Goal: Task Accomplishment & Management: Manage account settings

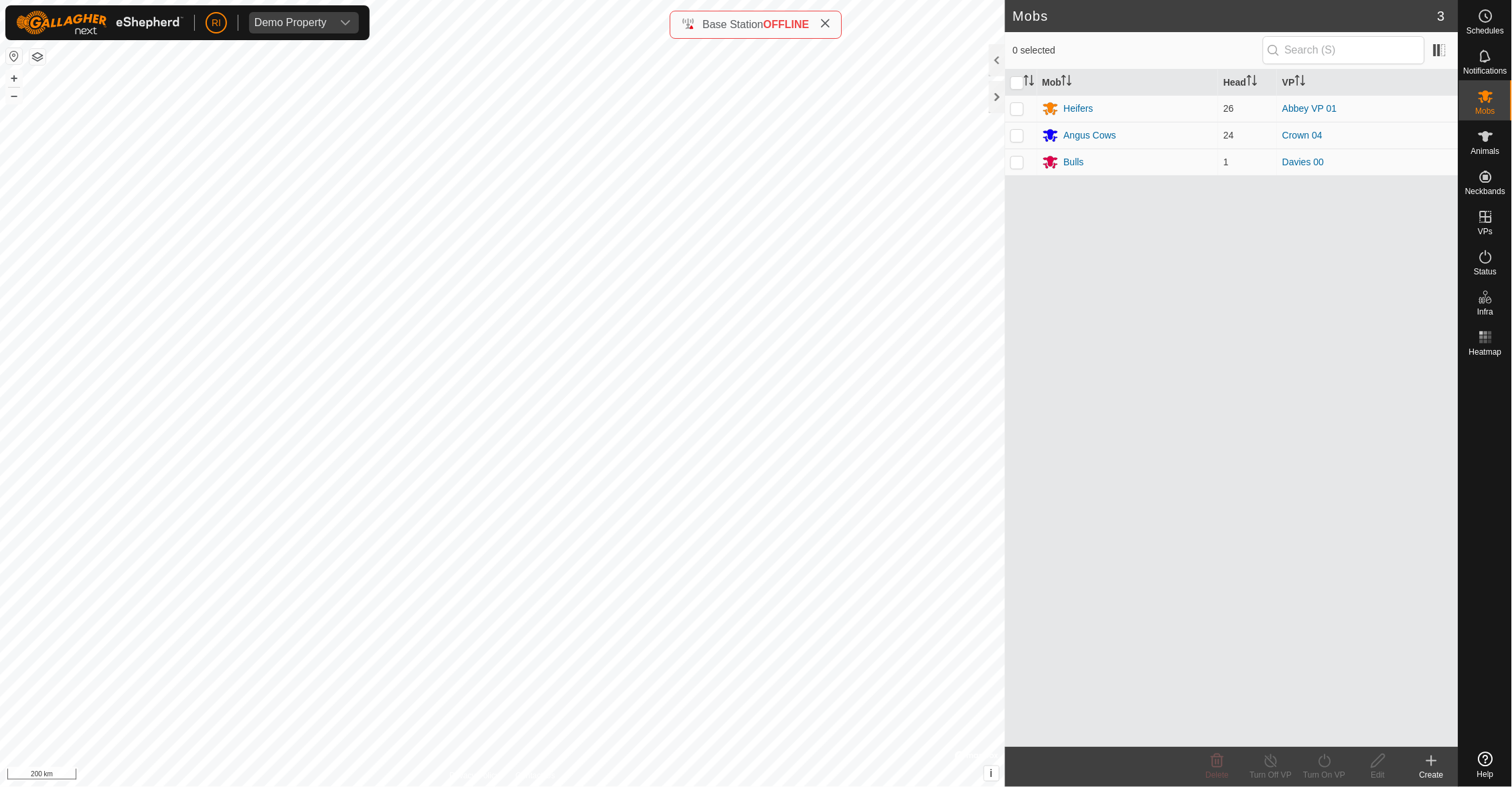
click at [1478, 631] on div at bounding box center [1486, 553] width 52 height 385
click at [1481, 725] on div at bounding box center [1486, 553] width 52 height 385
click at [1484, 734] on div at bounding box center [1486, 553] width 52 height 385
click at [1483, 733] on div at bounding box center [1486, 553] width 52 height 385
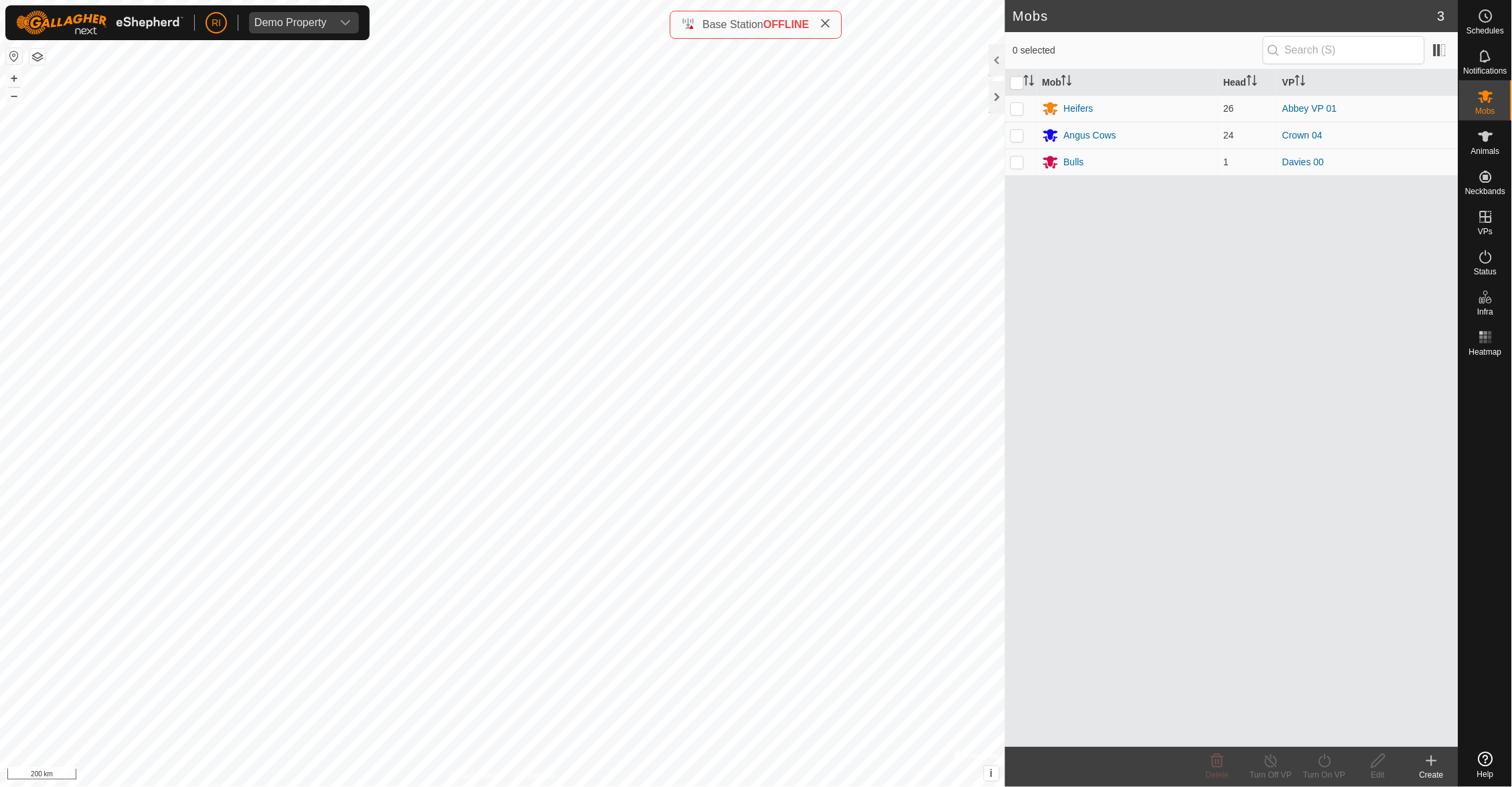
click at [1463, 581] on div at bounding box center [1486, 553] width 52 height 385
click at [1485, 553] on div at bounding box center [1486, 553] width 52 height 385
click at [345, 21] on icon "dropdown trigger" at bounding box center [345, 23] width 11 height 11
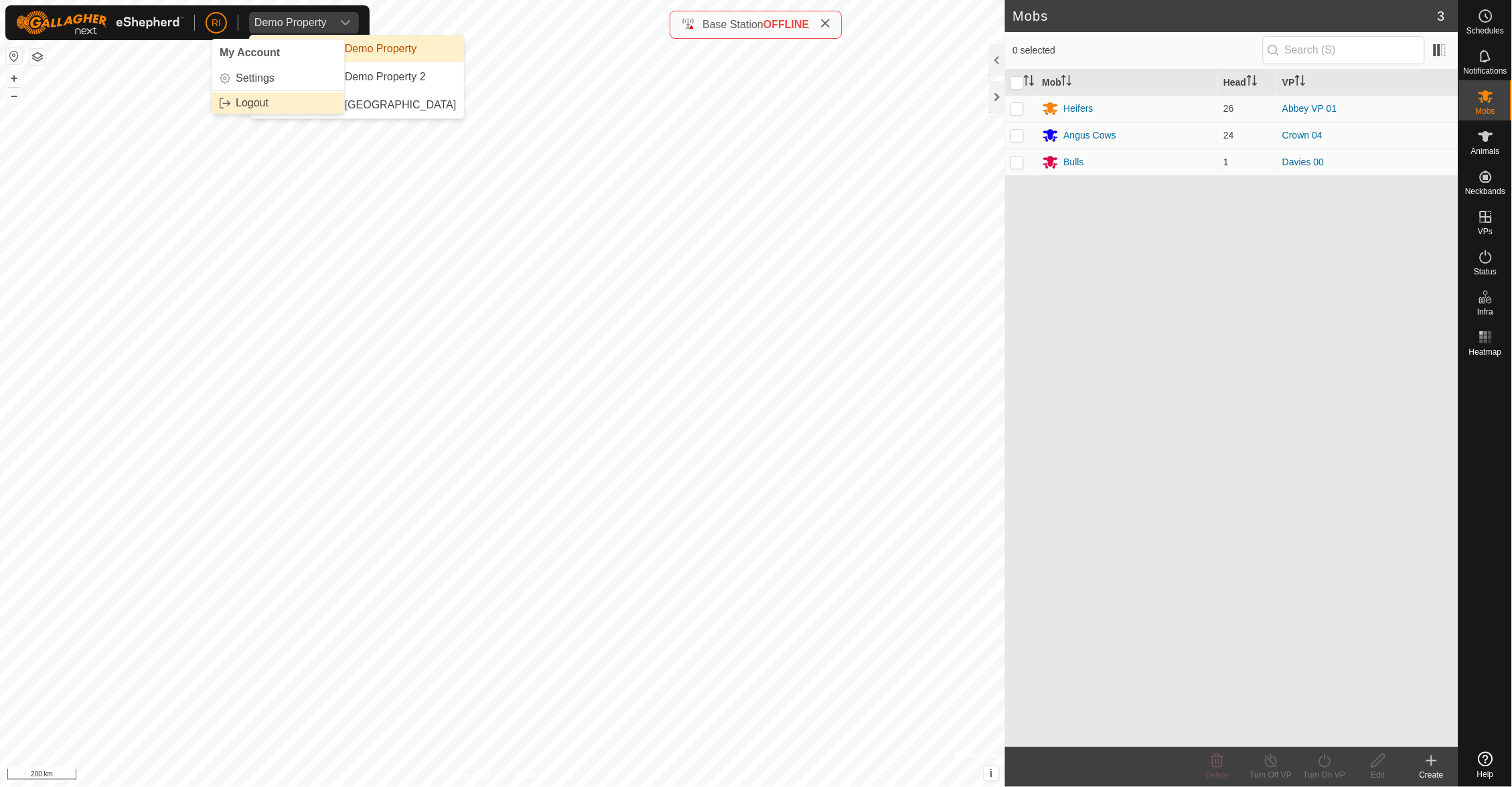
click at [262, 98] on link "Logout" at bounding box center [278, 102] width 133 height 21
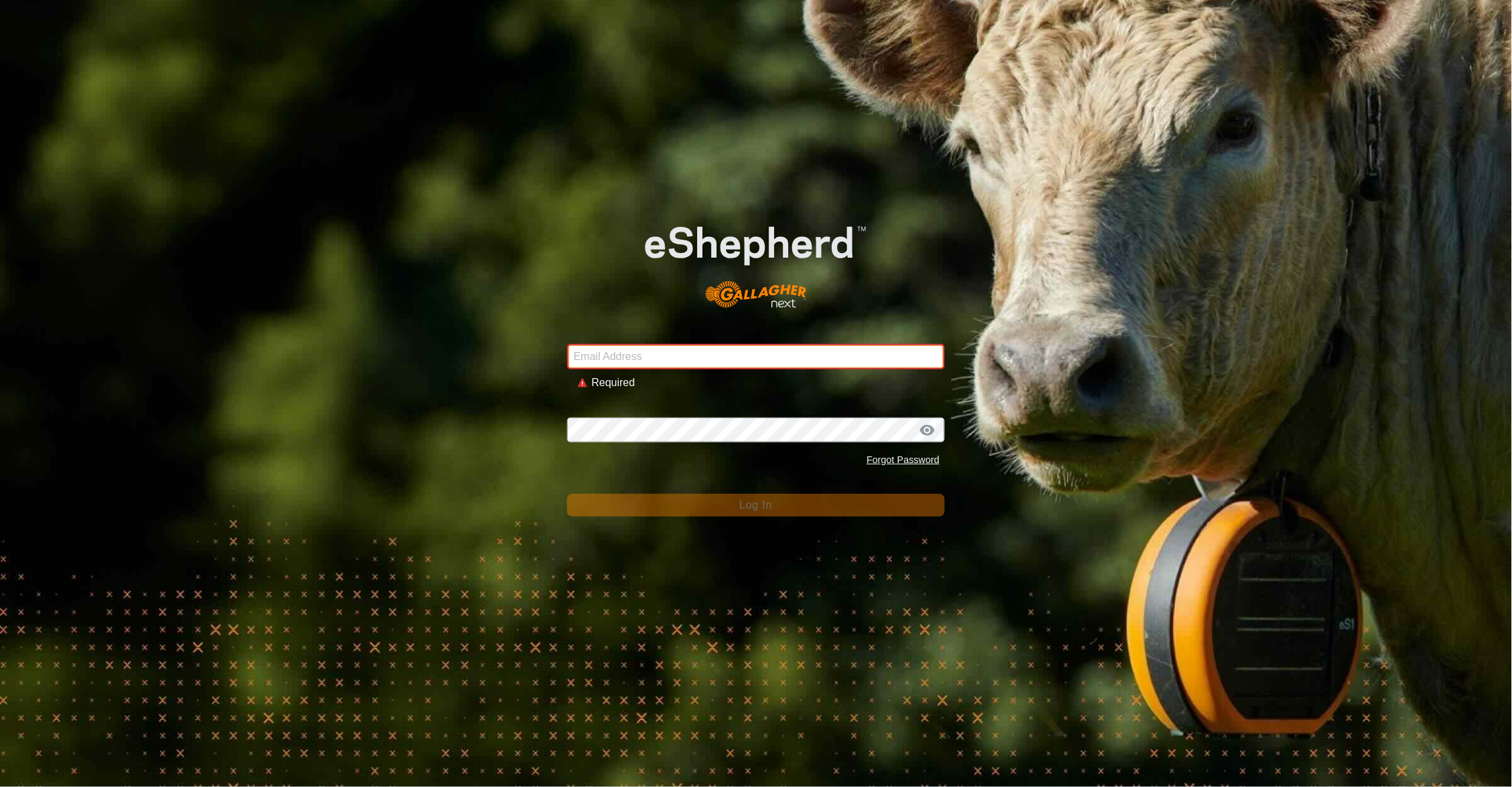
type input "[PERSON_NAME][EMAIL_ADDRESS][PERSON_NAME][DOMAIN_NAME]"
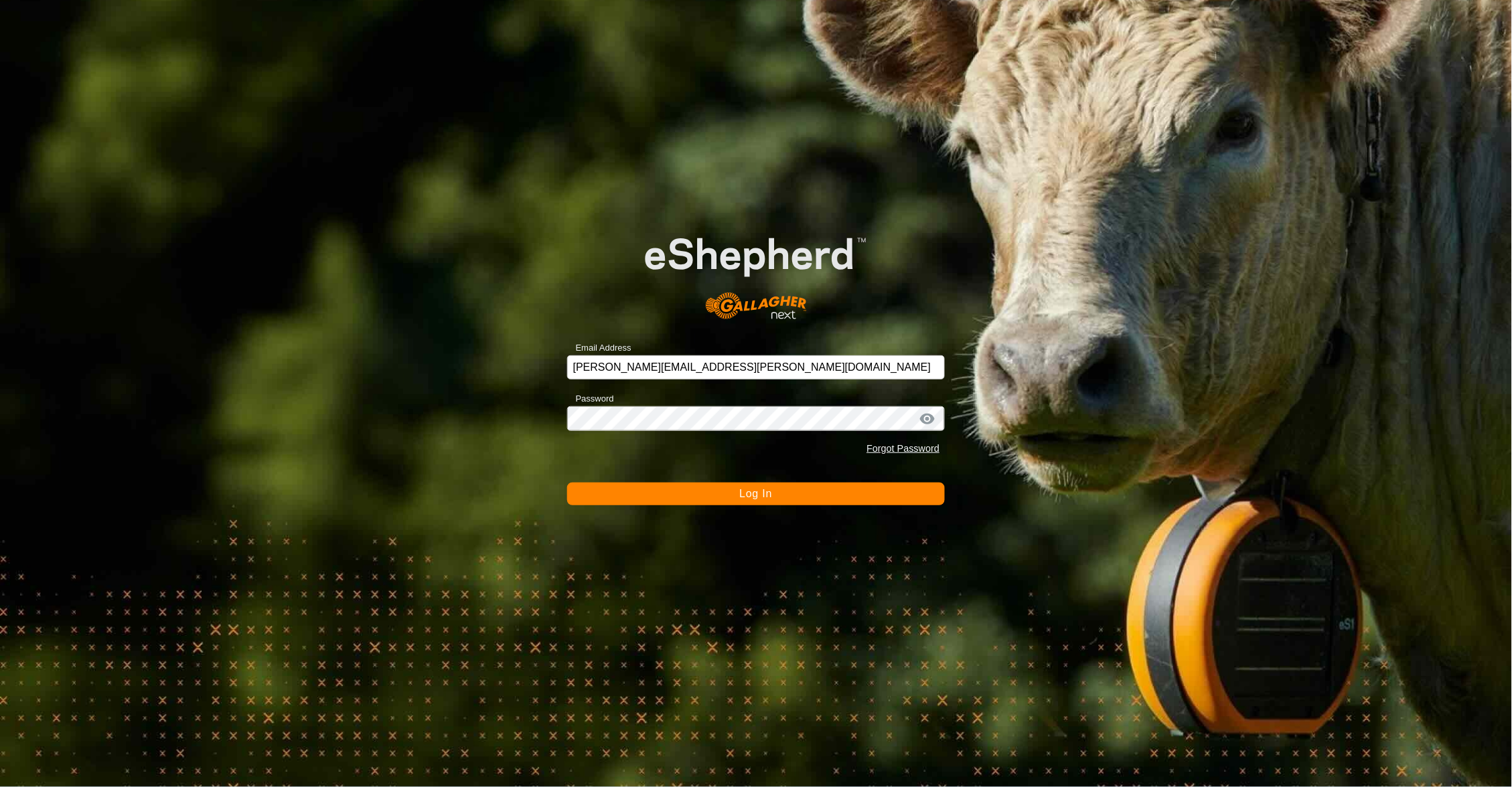
click at [762, 499] on span "Log In" at bounding box center [755, 493] width 33 height 11
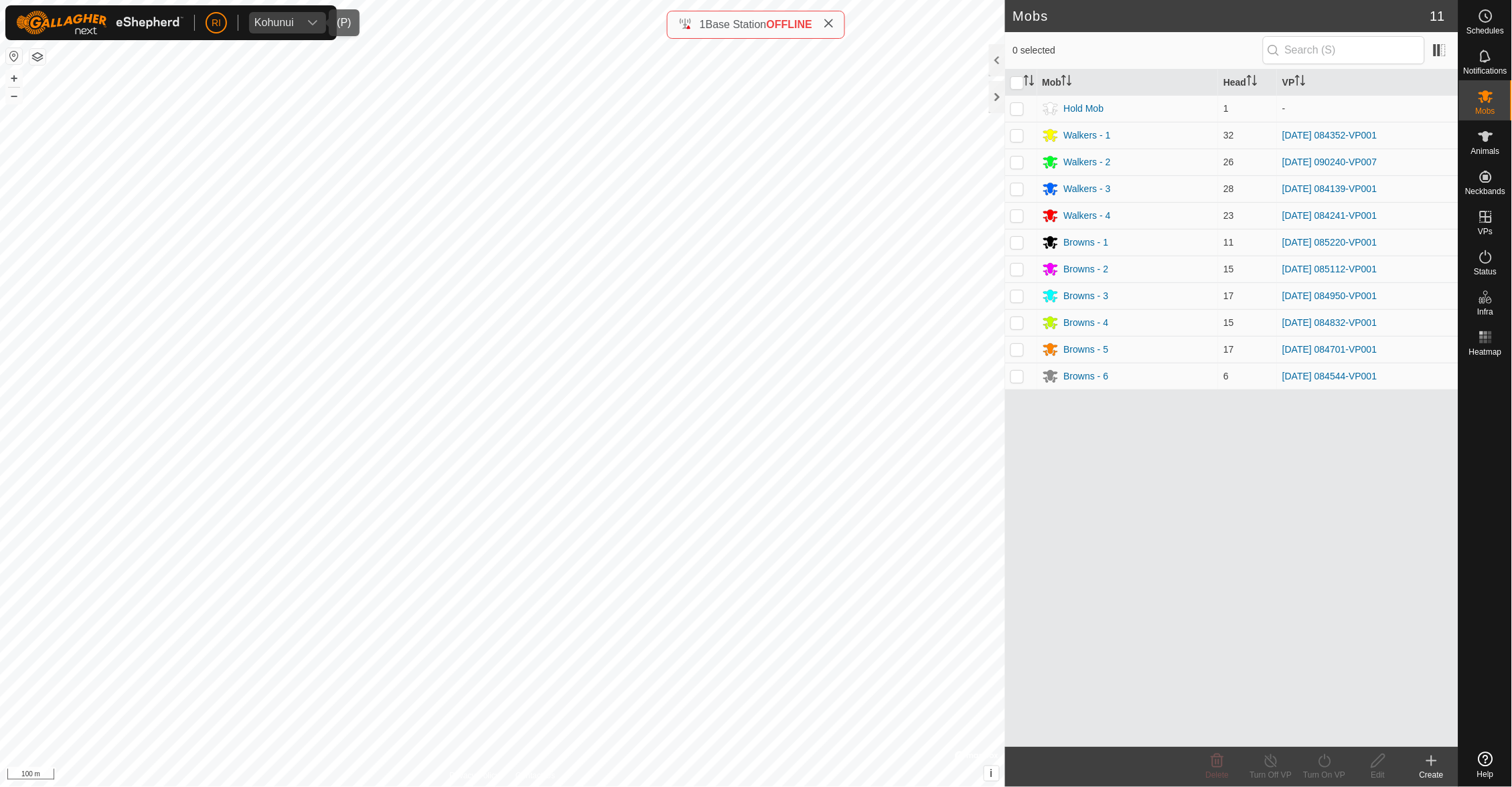
click at [313, 25] on icon "dropdown trigger" at bounding box center [312, 23] width 11 height 11
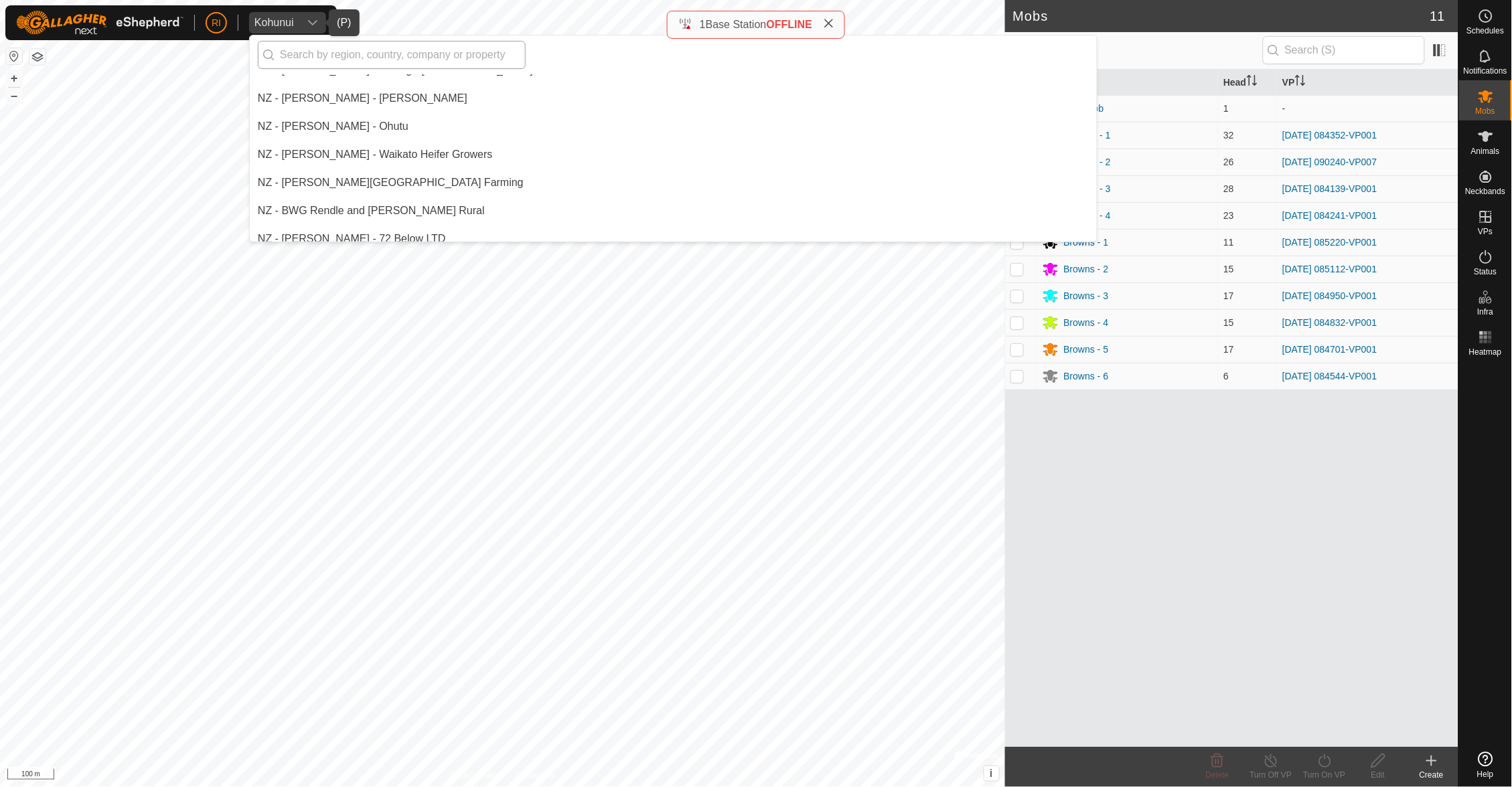
scroll to position [15753, 0]
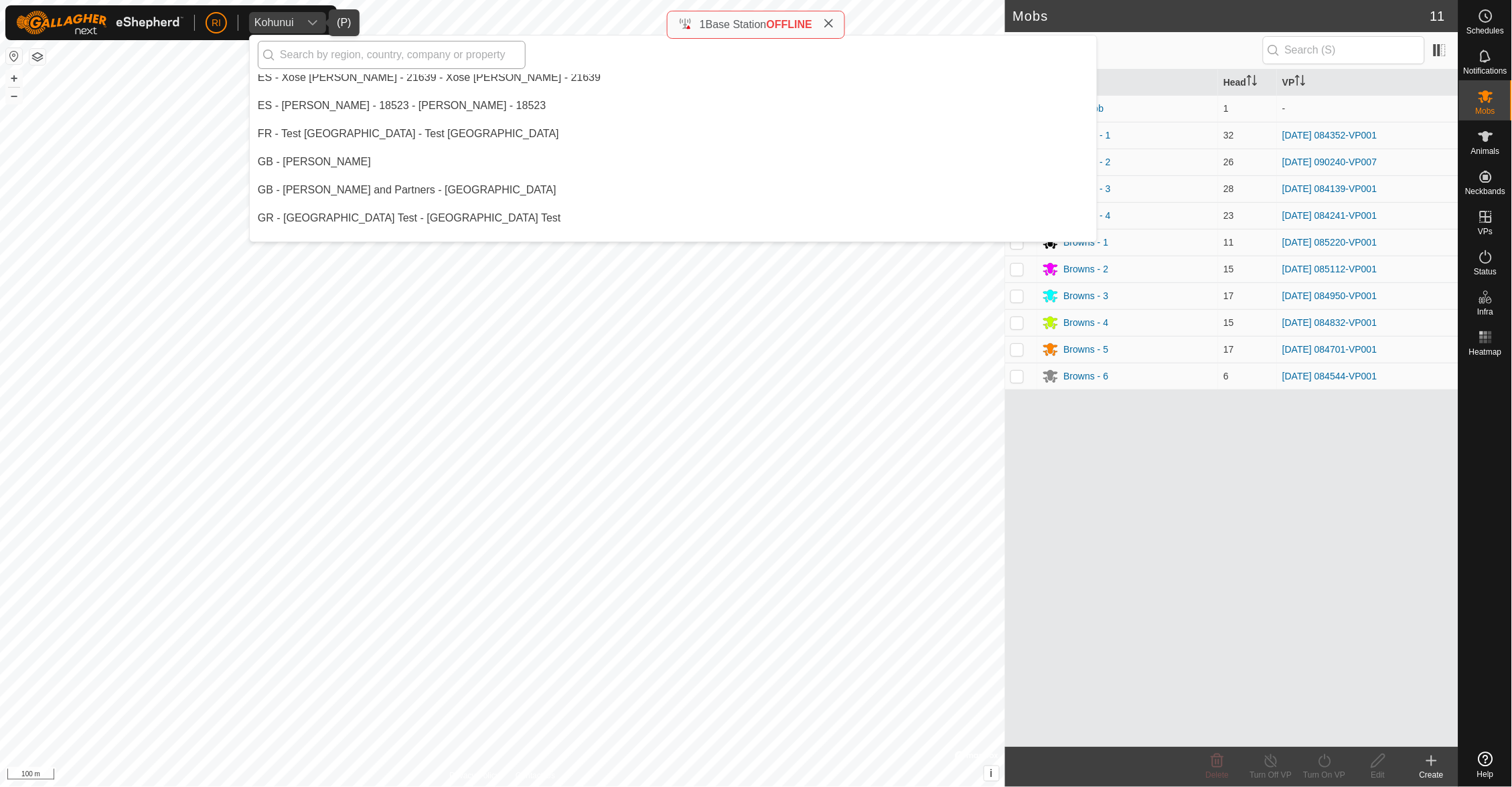
click at [384, 60] on input "text" at bounding box center [392, 54] width 268 height 28
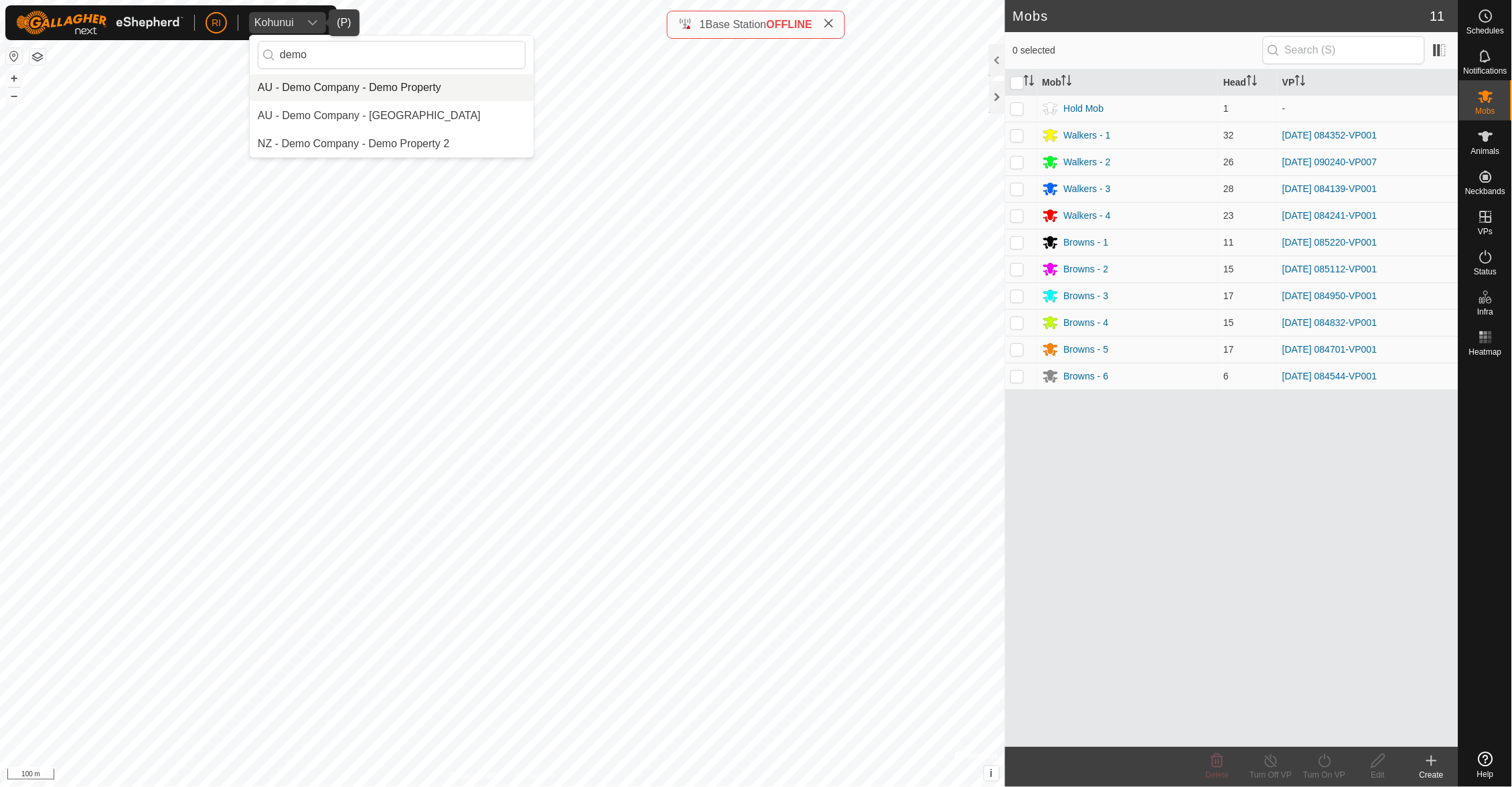
type input "demo"
click at [400, 88] on div "AU - Demo Company - Demo Property" at bounding box center [350, 87] width 184 height 16
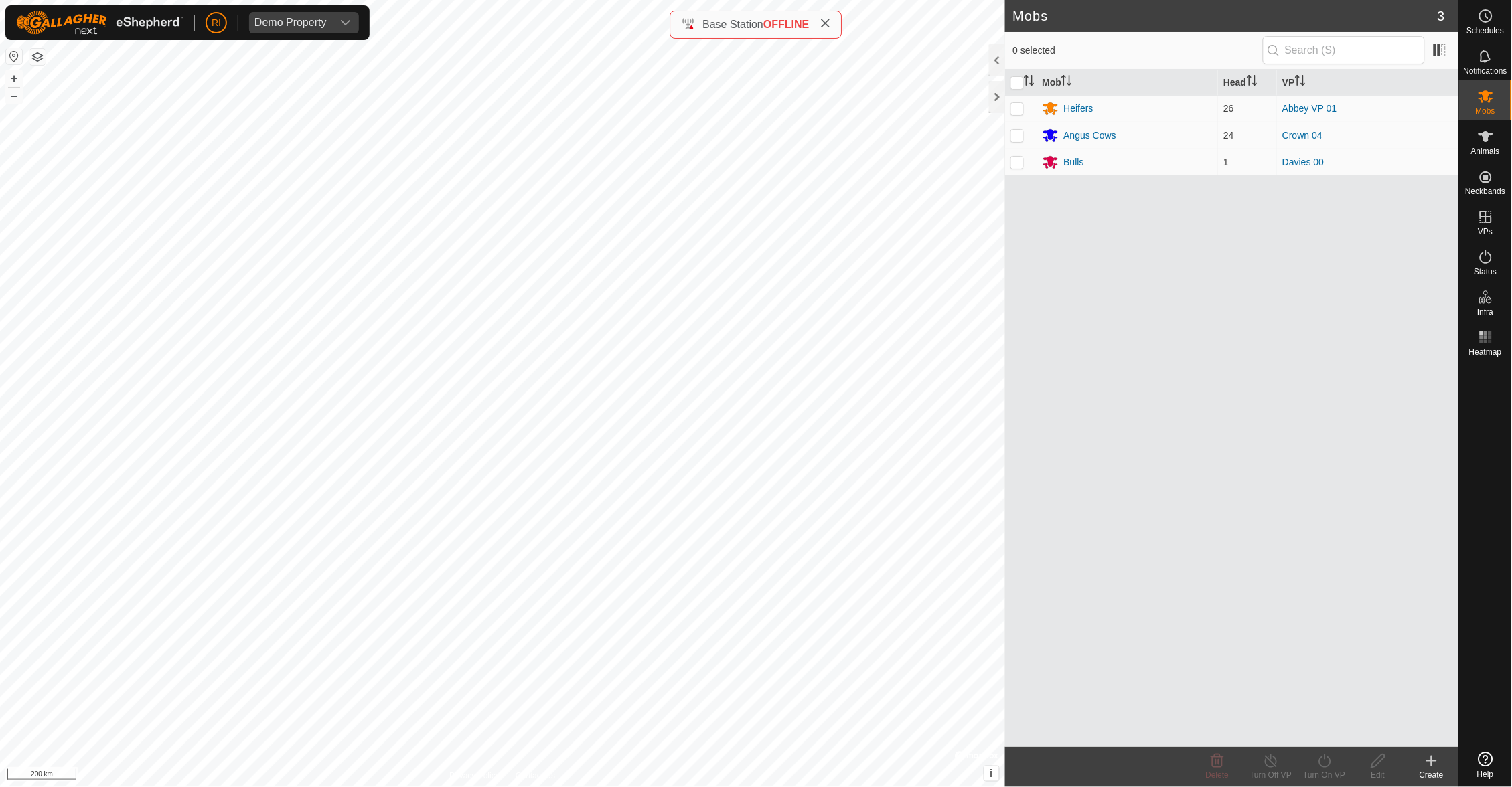
click at [1318, 313] on div "Mob Head VP Heifers 26 Abbey VP 01 Angus Cows 24 Crown 04 Bulls 1 Davies 00" at bounding box center [1231, 408] width 453 height 677
click at [341, 24] on icon "dropdown trigger" at bounding box center [345, 23] width 11 height 11
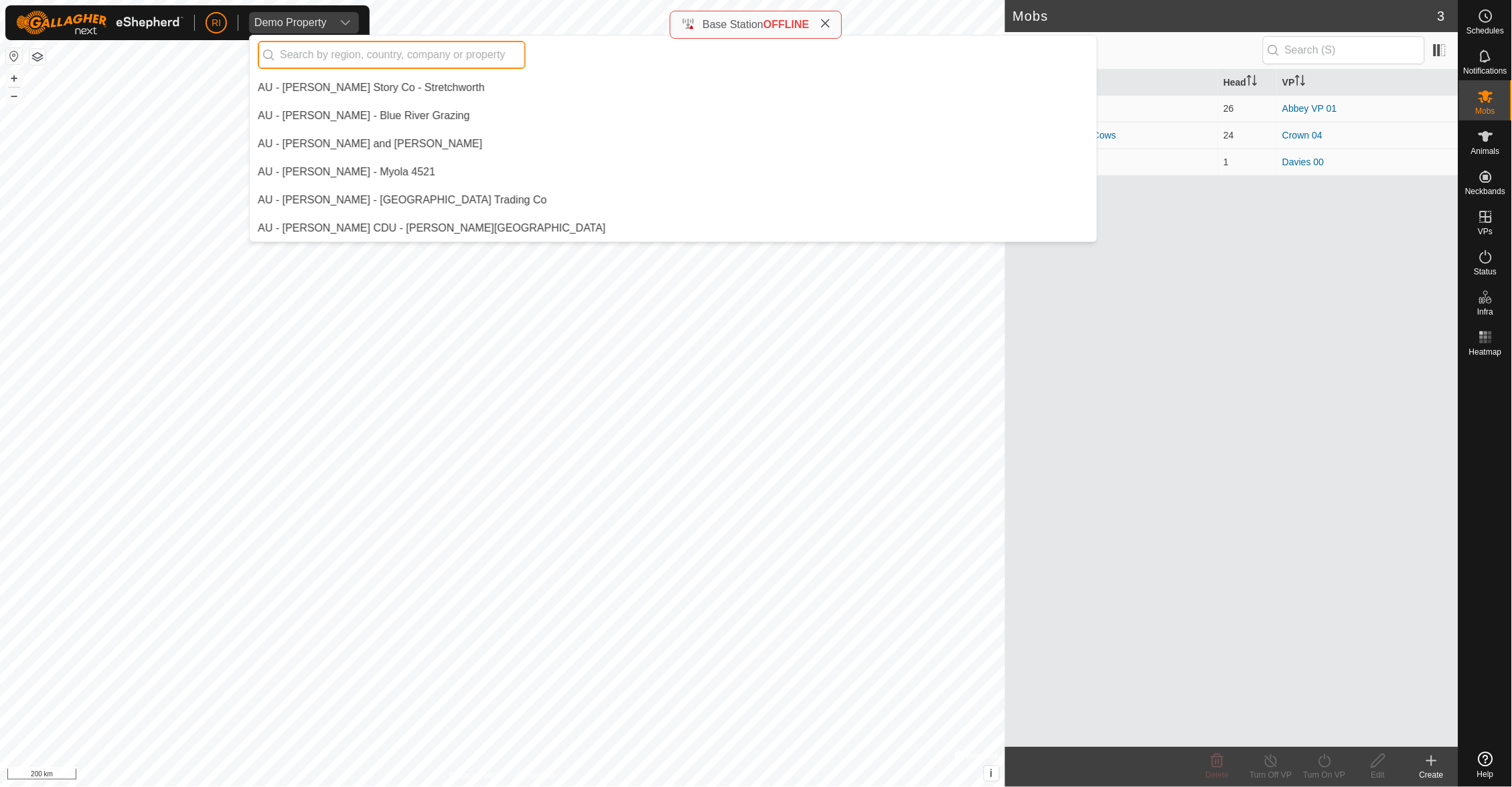
scroll to position [943, 0]
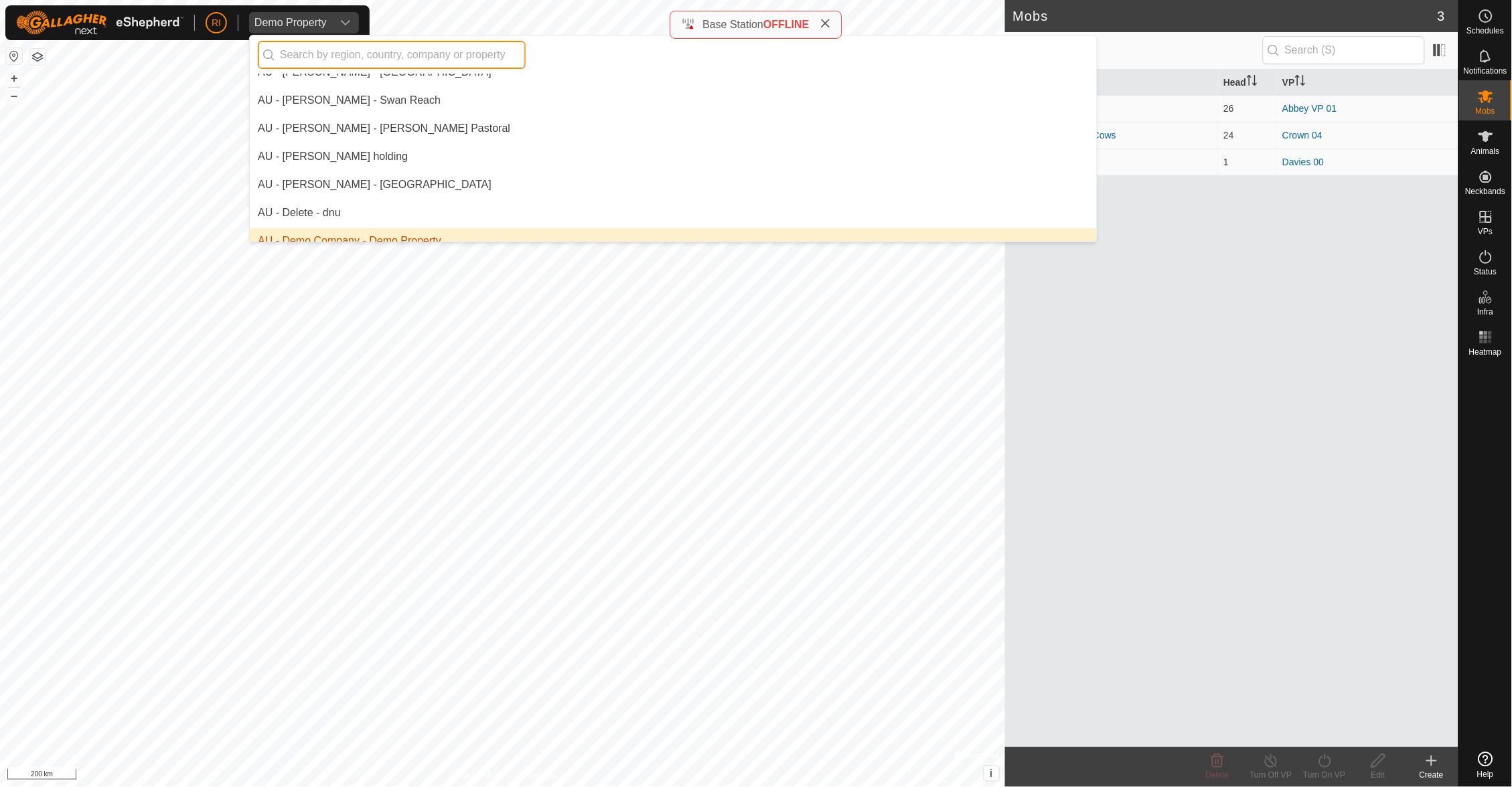
click at [350, 61] on input "text" at bounding box center [392, 54] width 268 height 28
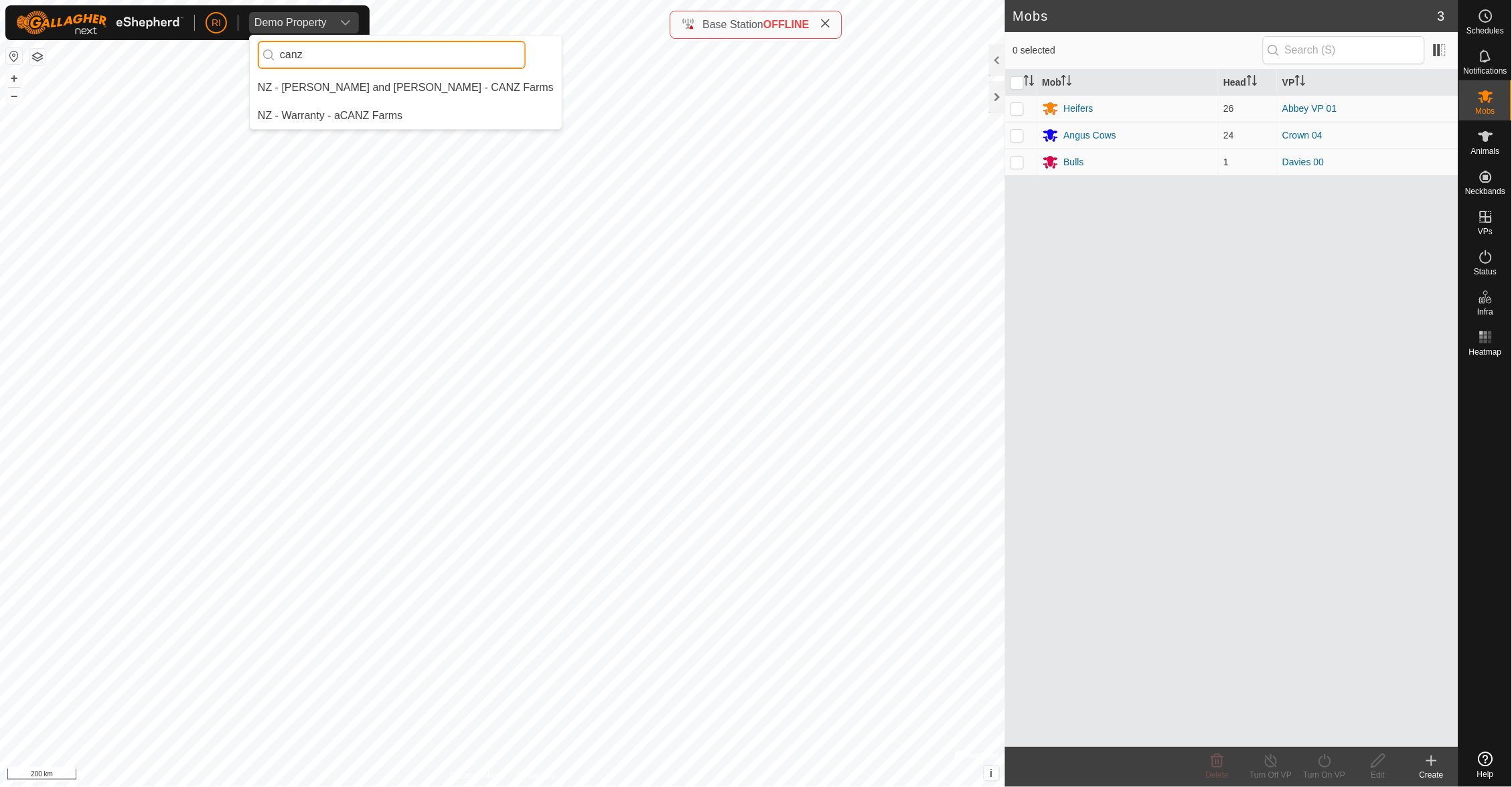
scroll to position [0, 0]
type input "can"
drag, startPoint x: 350, startPoint y: 61, endPoint x: 406, endPoint y: 85, distance: 60.9
click at [406, 85] on li "NZ - [PERSON_NAME] and [PERSON_NAME] - CANZ Farms" at bounding box center [406, 88] width 312 height 27
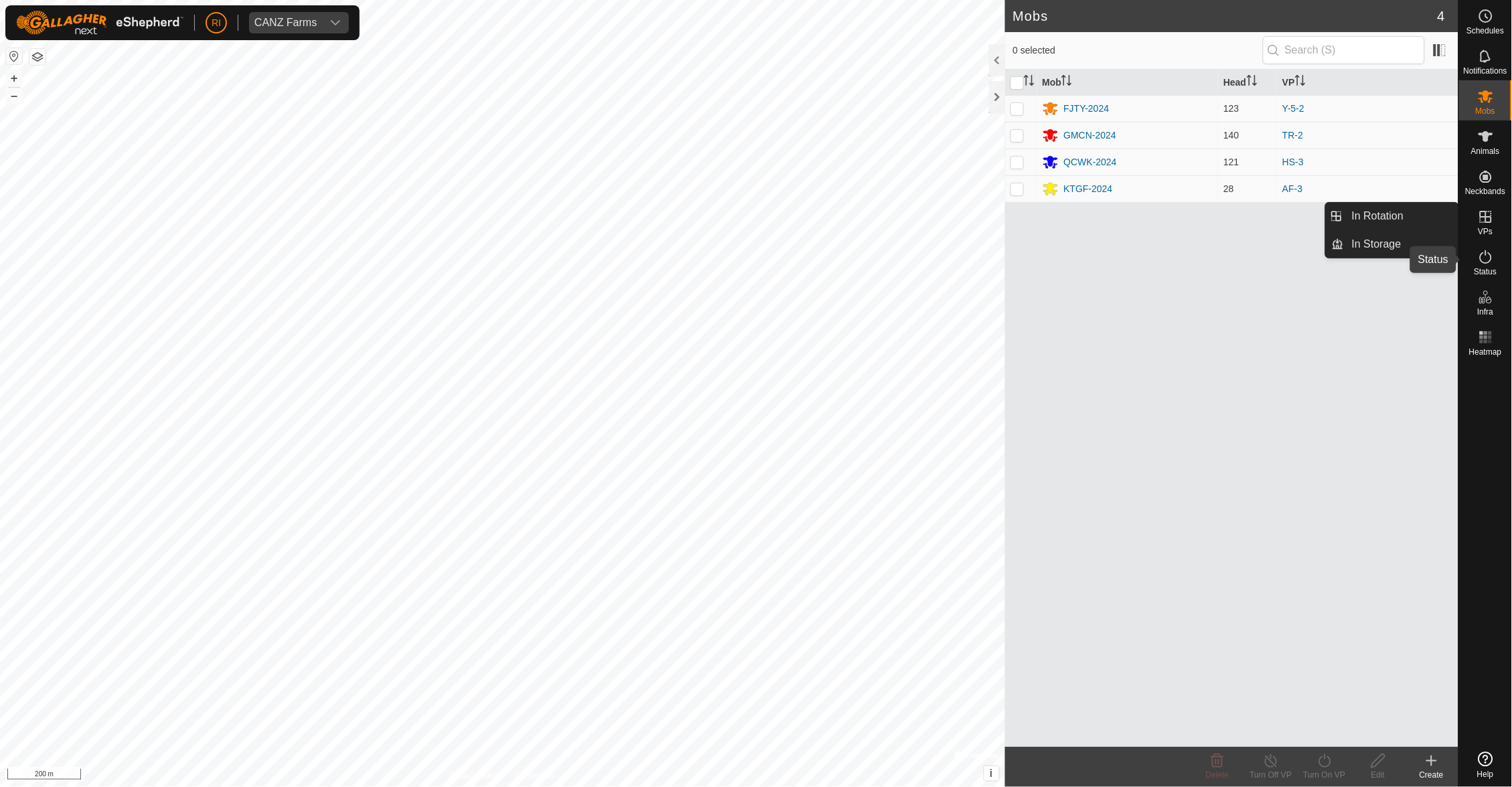
click at [1485, 261] on icon at bounding box center [1486, 256] width 16 height 16
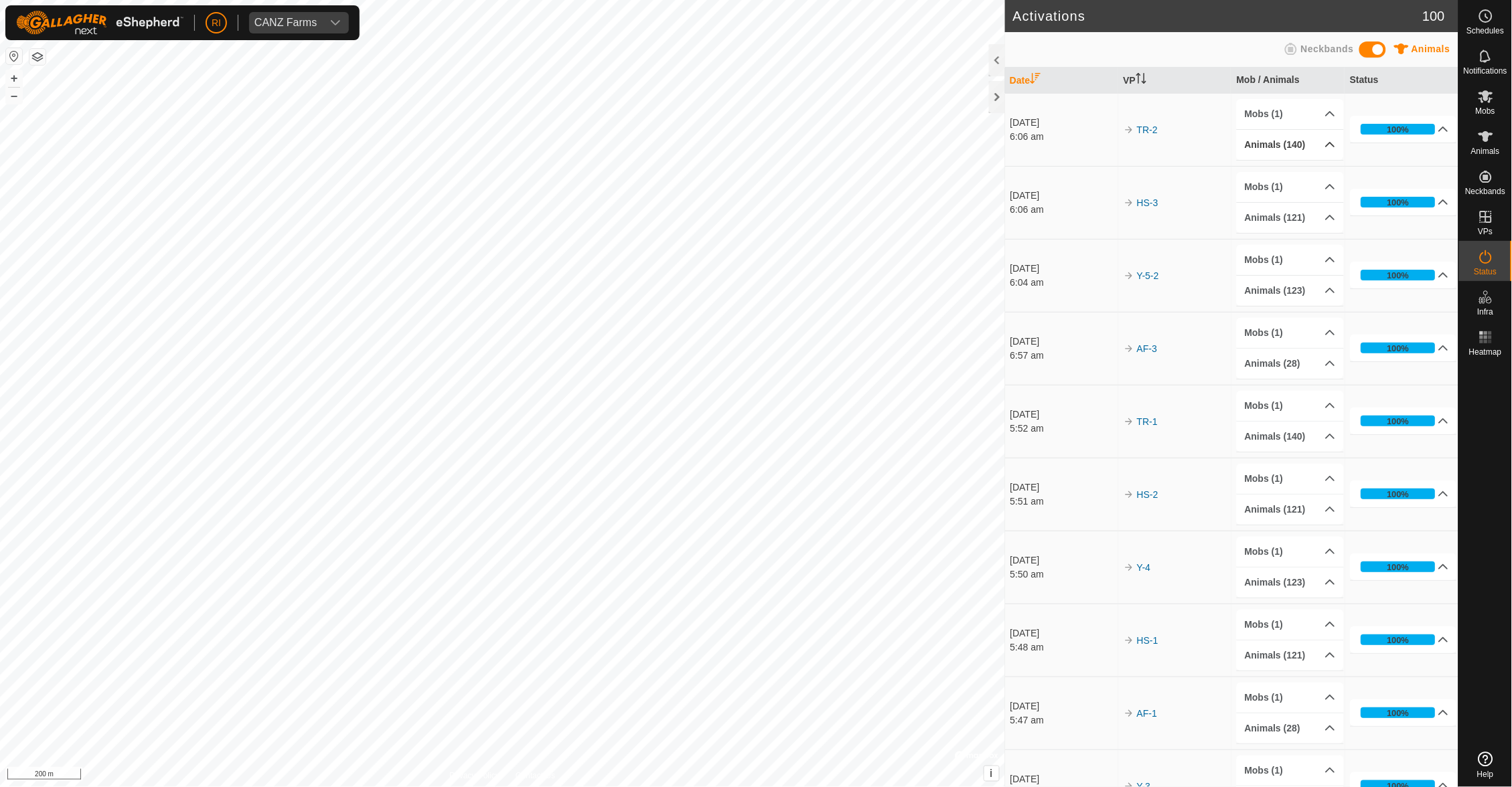
click at [1325, 145] on icon at bounding box center [1330, 145] width 11 height 11
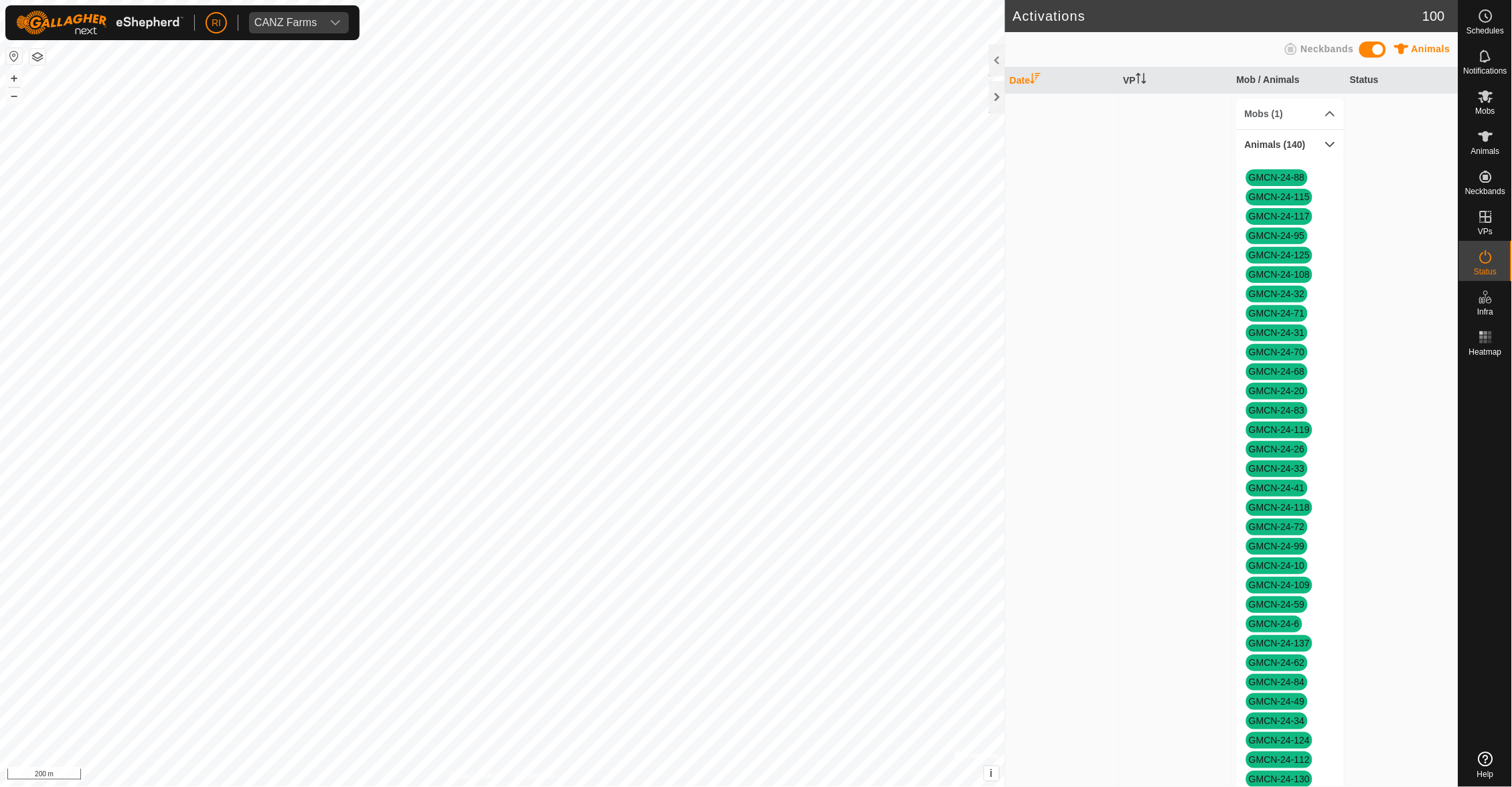
click at [1325, 146] on icon at bounding box center [1330, 145] width 11 height 11
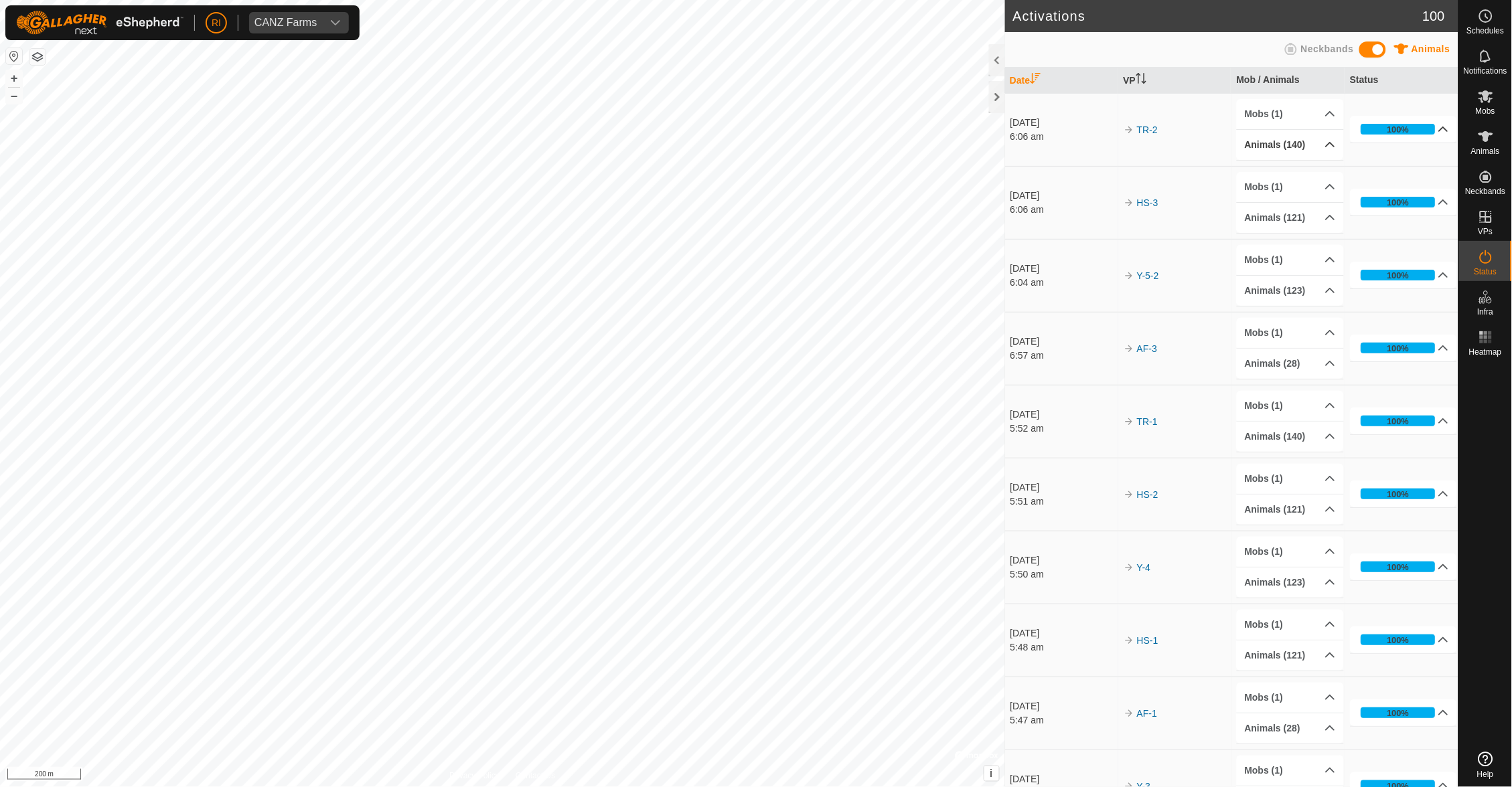
click at [1438, 126] on p-accordion-header "100%" at bounding box center [1404, 129] width 108 height 27
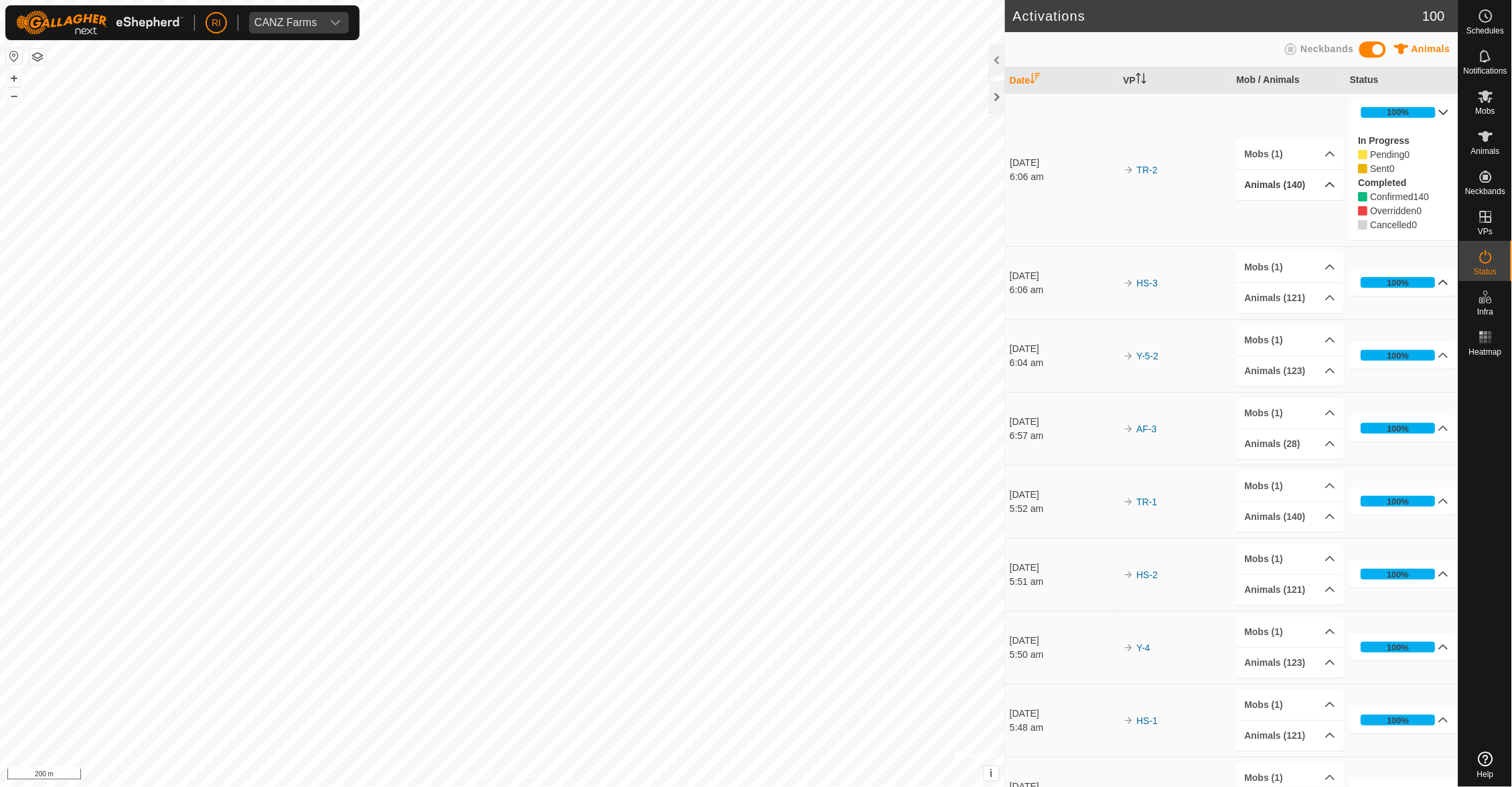
click at [1438, 280] on icon at bounding box center [1443, 282] width 11 height 11
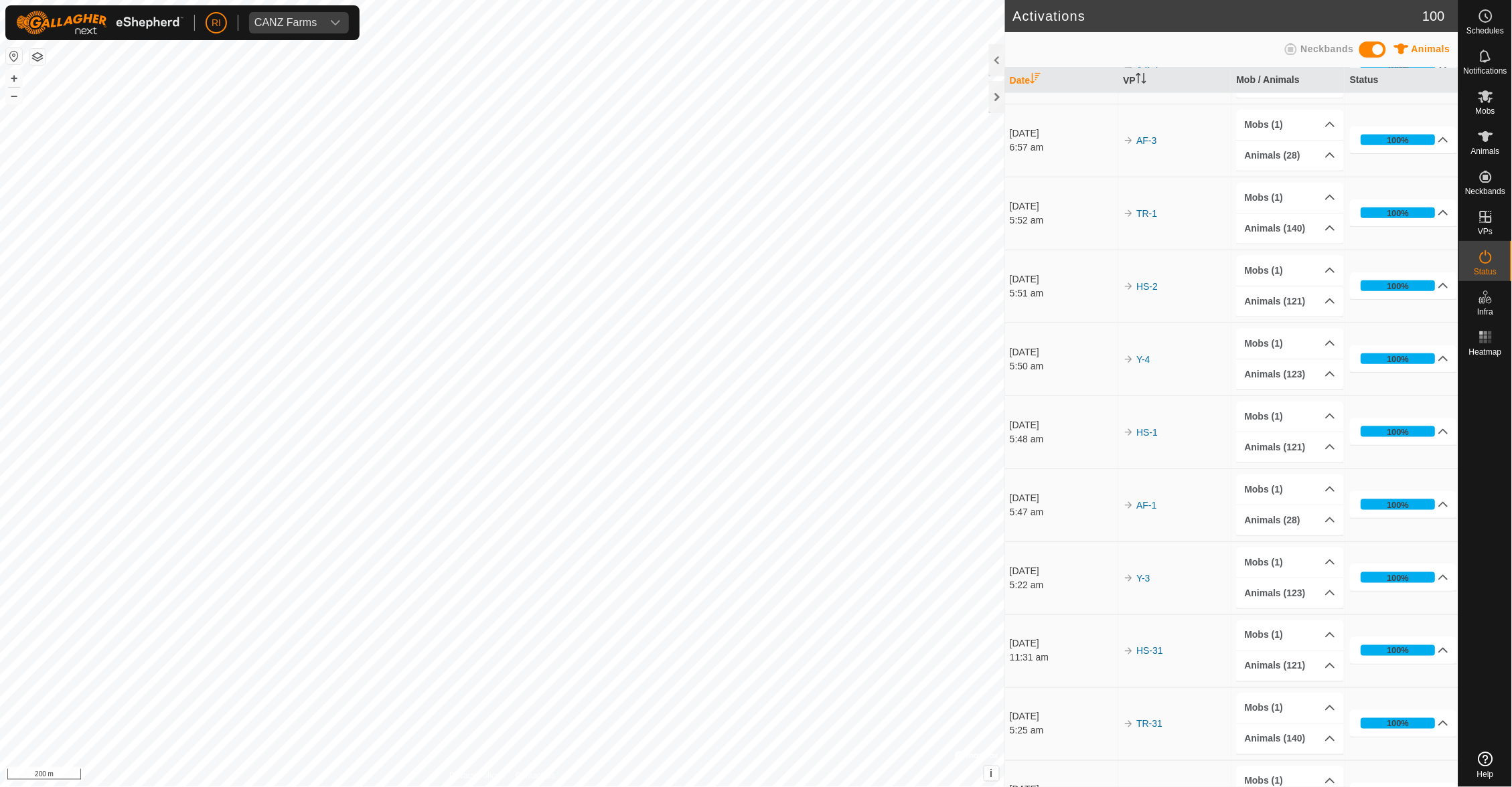
scroll to position [410, 0]
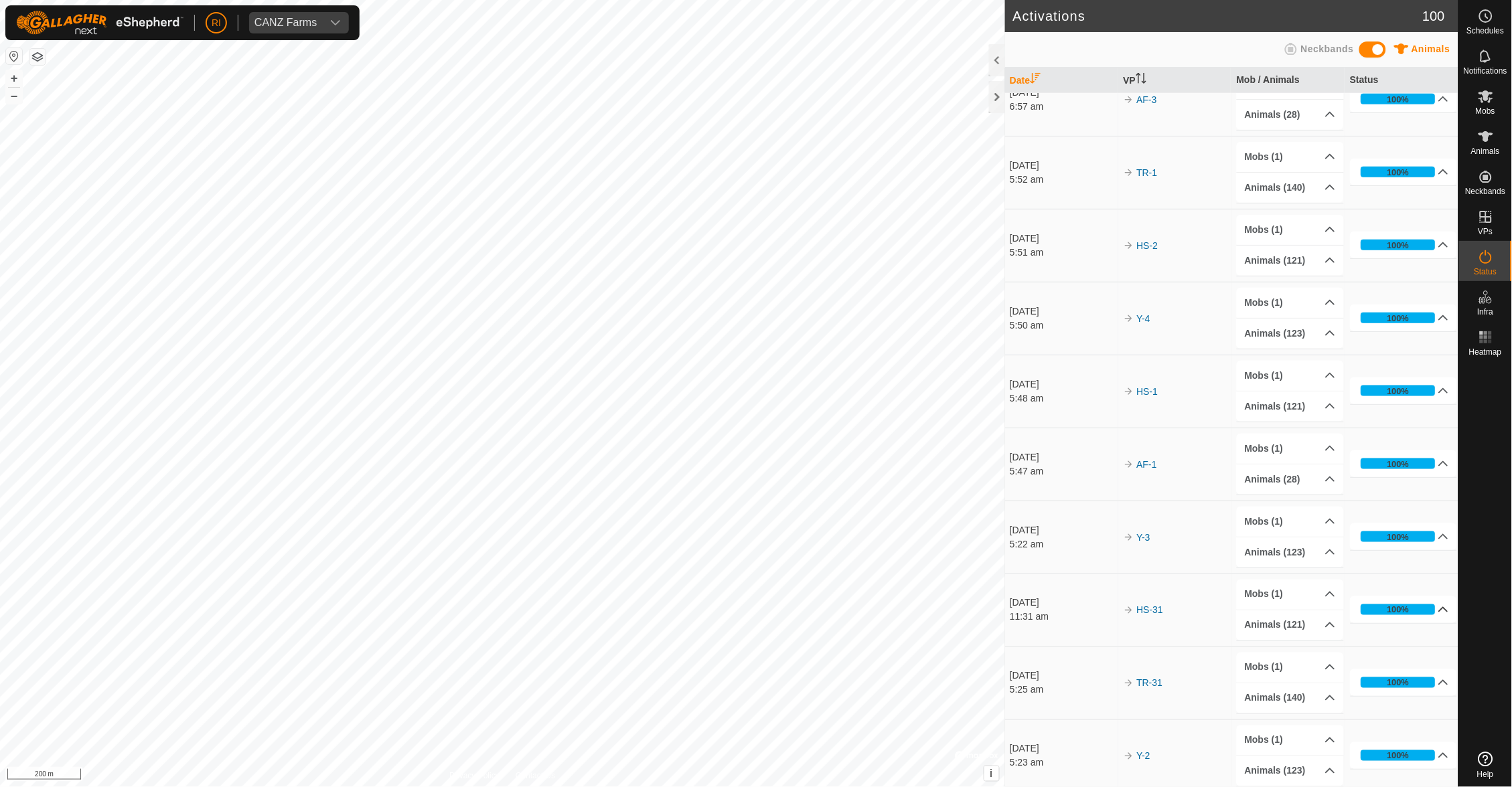
click at [1438, 604] on icon at bounding box center [1443, 609] width 11 height 11
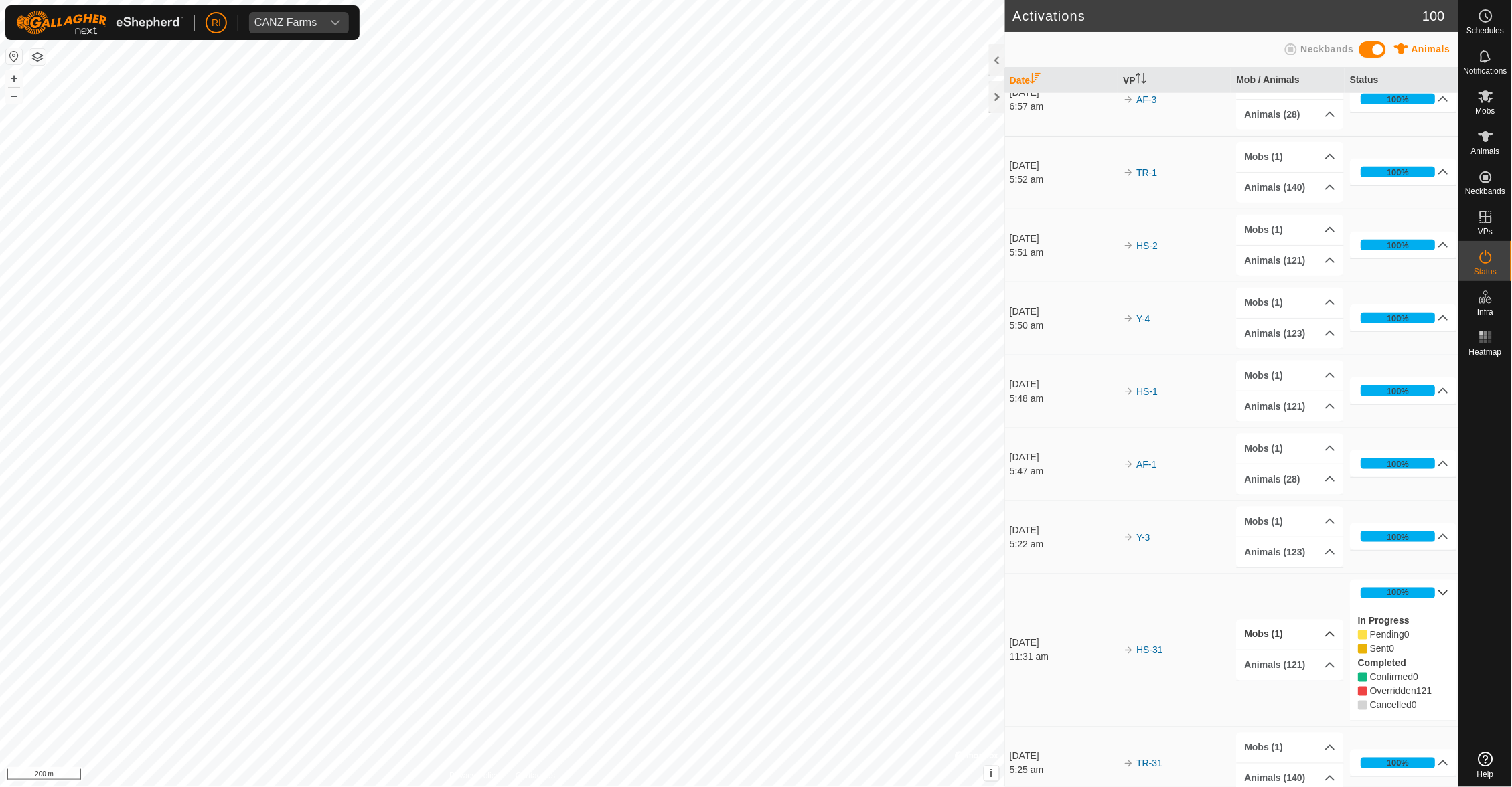
click at [1324, 619] on p-accordion-header "Mobs (1)" at bounding box center [1290, 635] width 108 height 30
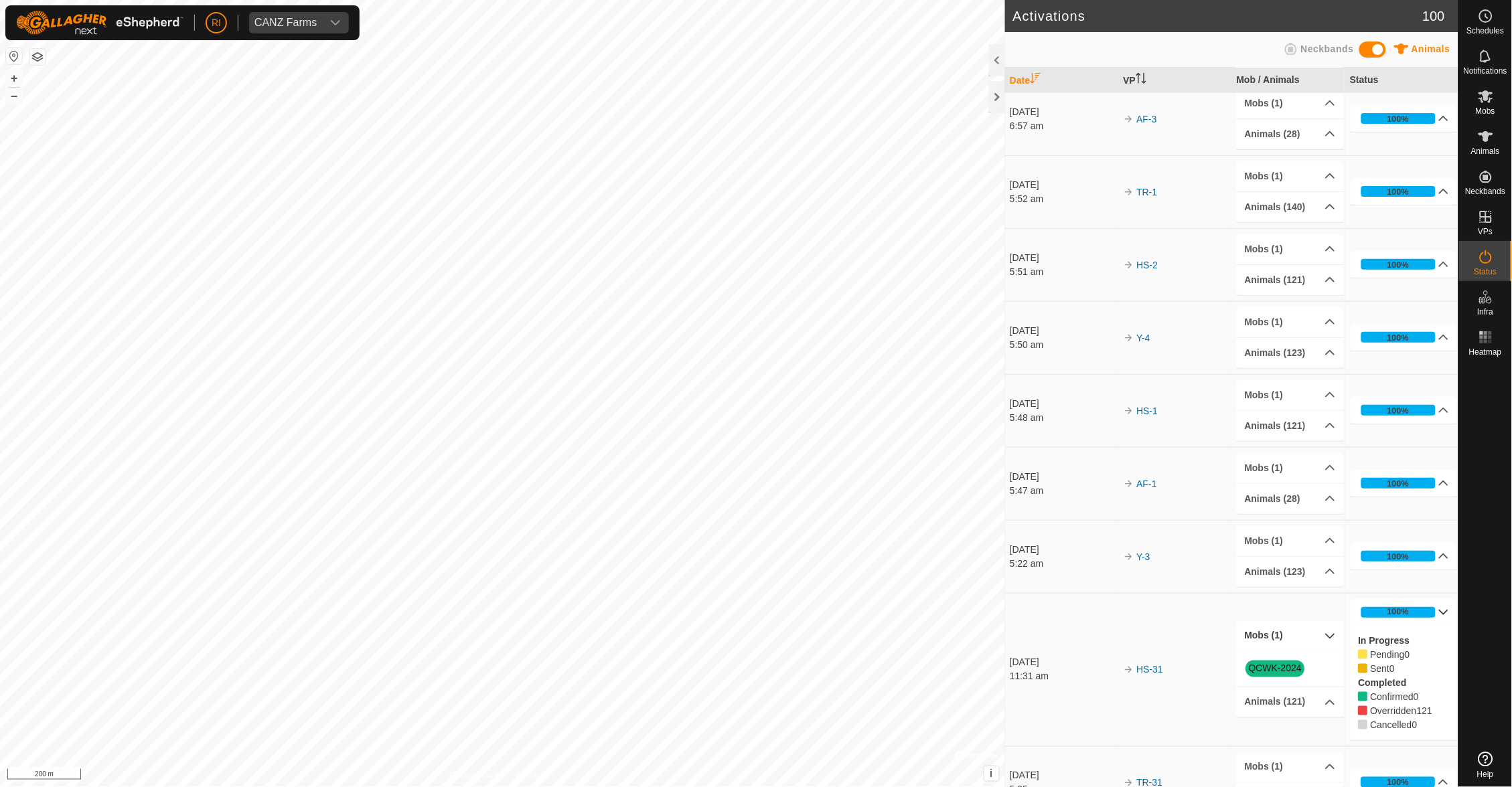
click at [1277, 663] on link "QCWK-2024" at bounding box center [1275, 669] width 52 height 11
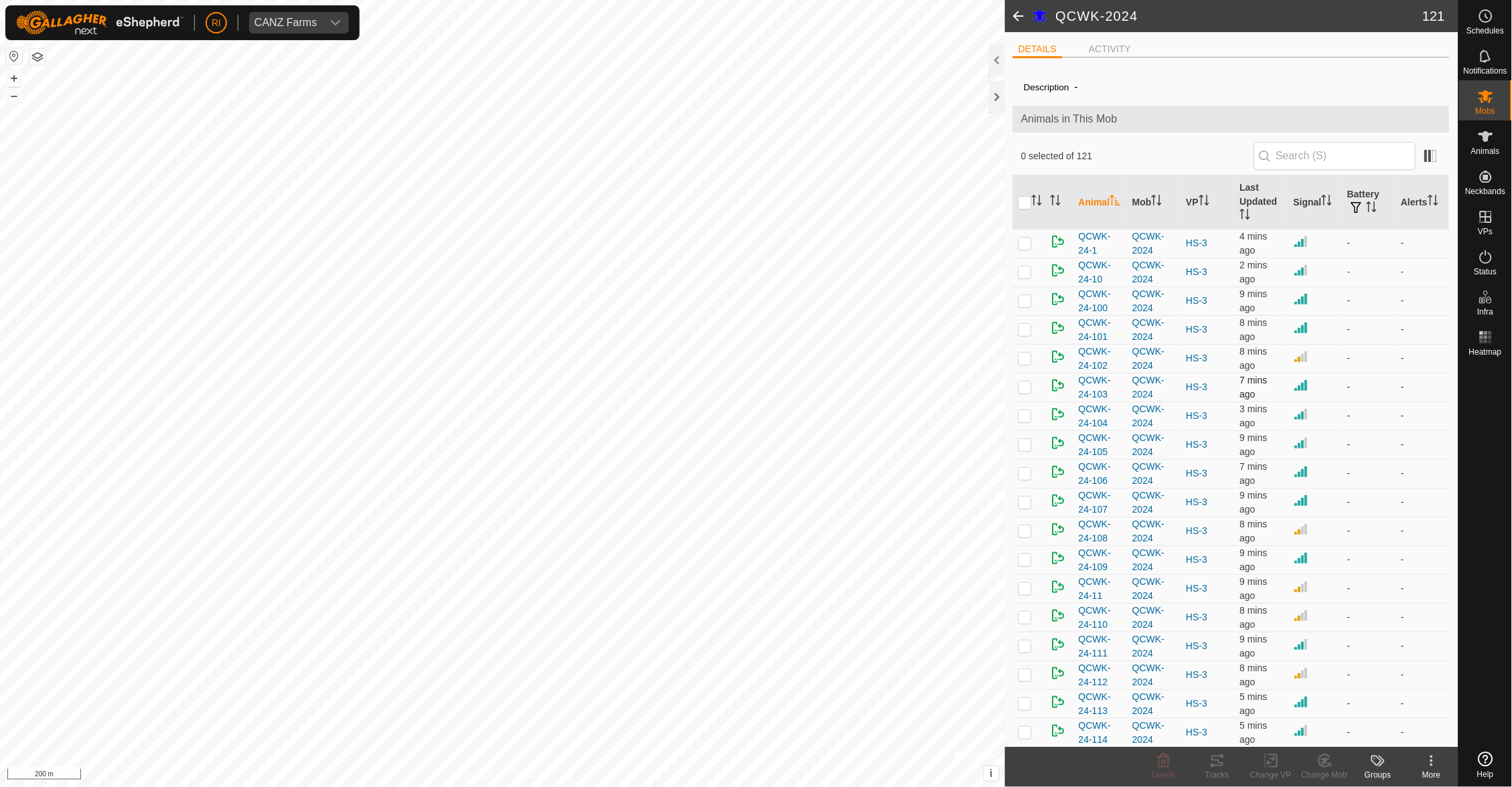
click at [1319, 380] on td at bounding box center [1315, 388] width 53 height 29
click at [1015, 15] on span at bounding box center [1018, 16] width 27 height 32
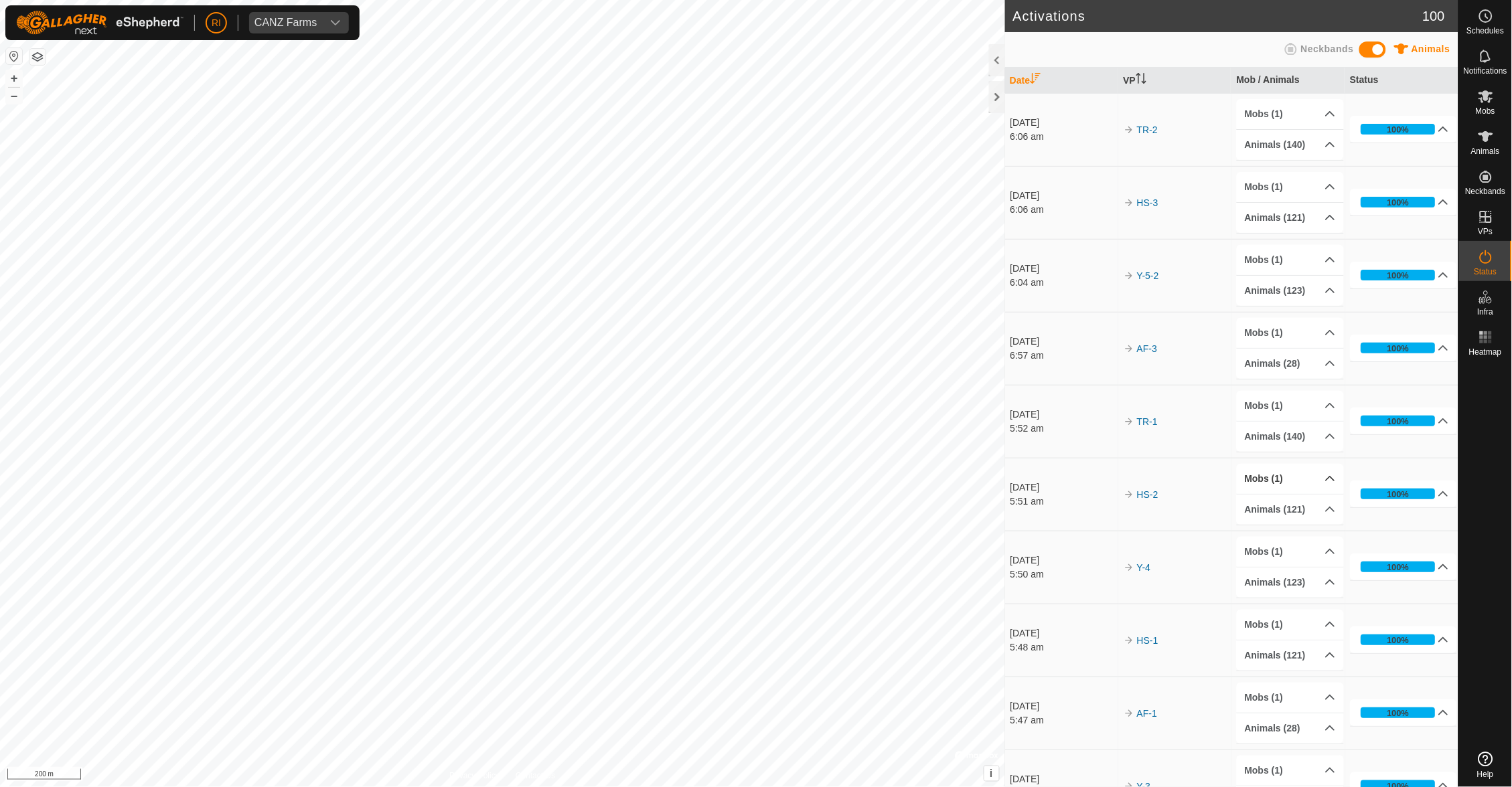
click at [1325, 471] on p-accordion-header "Mobs (1)" at bounding box center [1290, 479] width 108 height 30
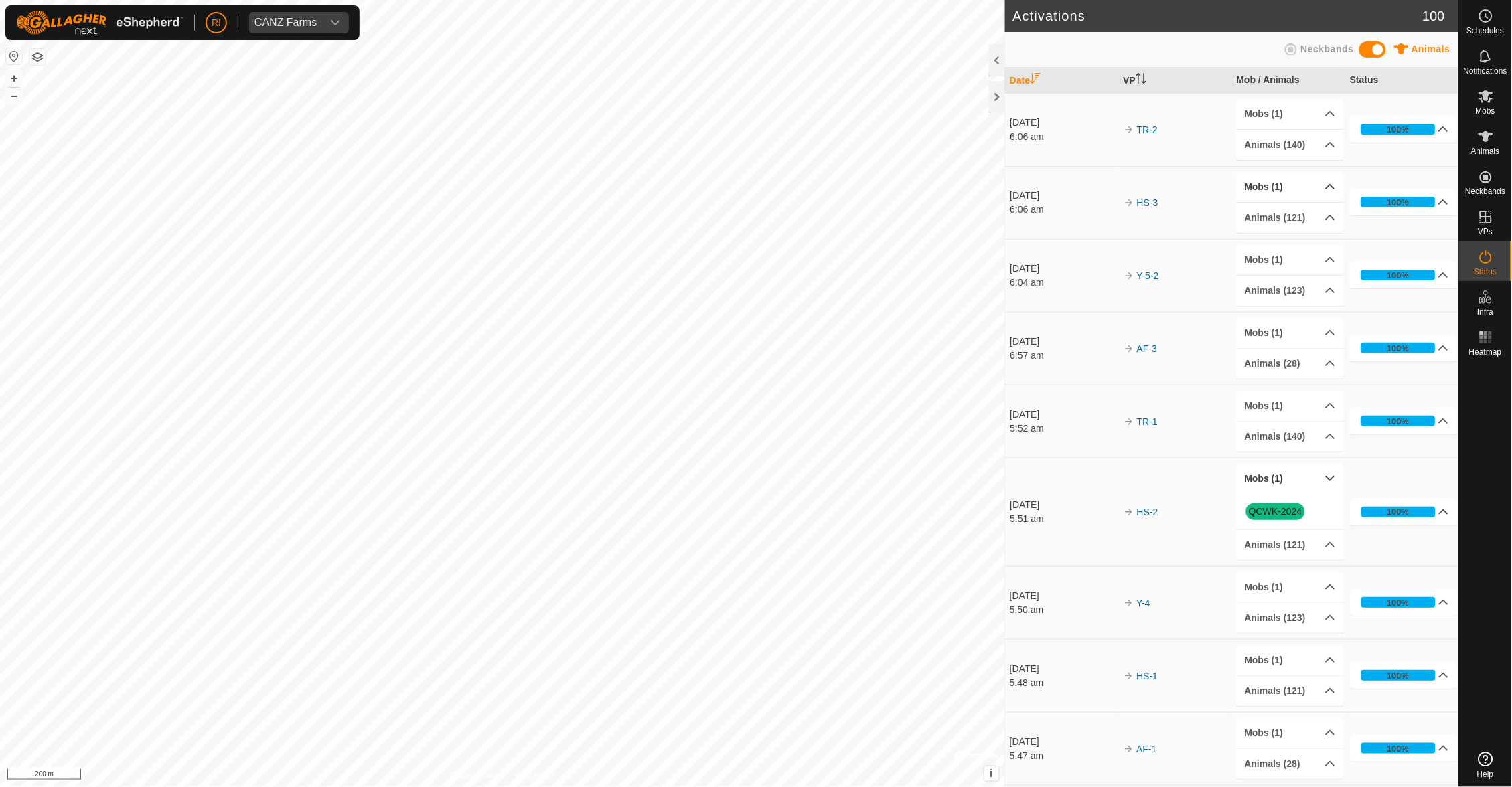
click at [1324, 185] on p-accordion-header "Mobs (1)" at bounding box center [1290, 187] width 108 height 30
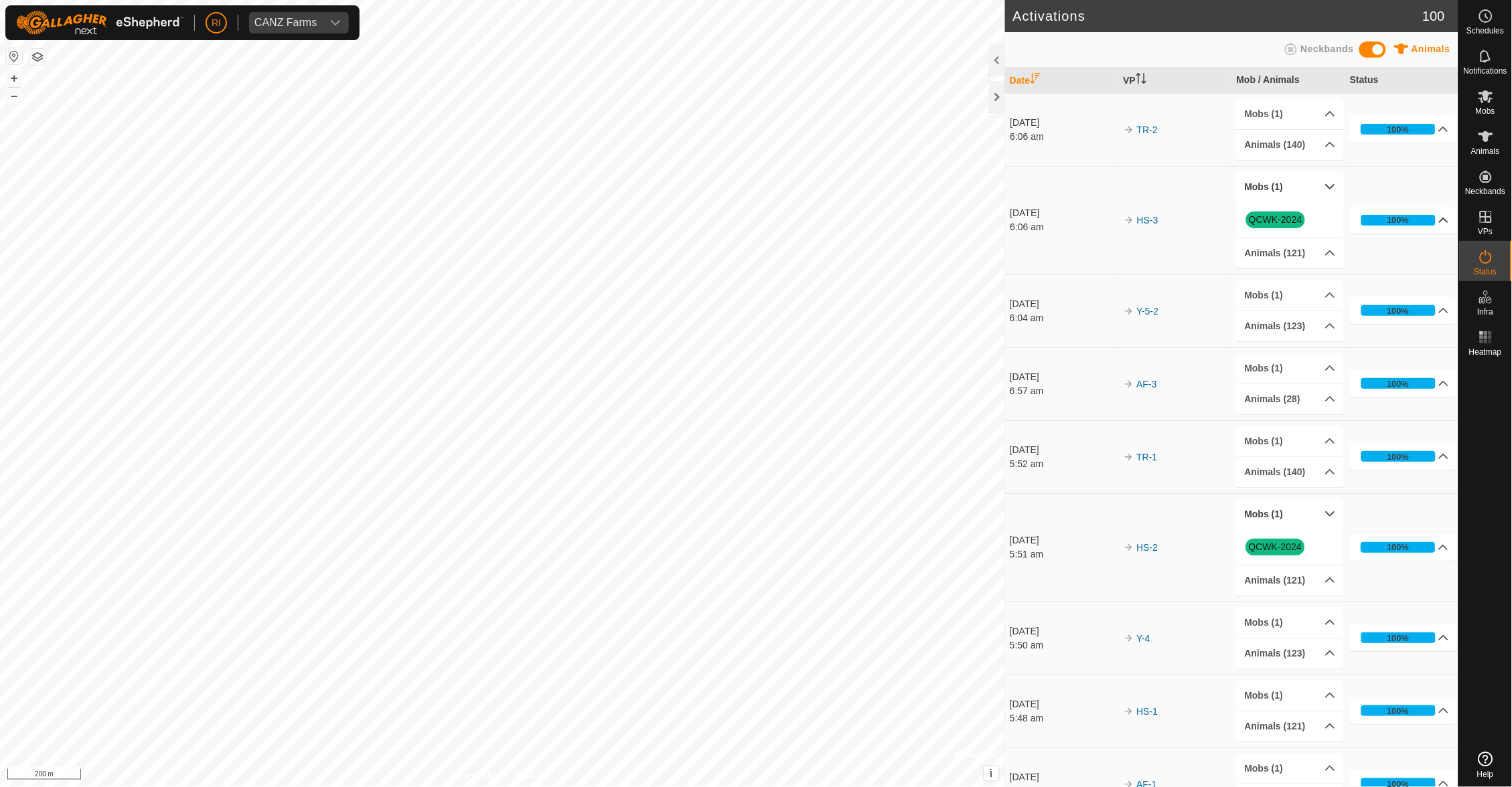
click at [1429, 215] on p-accordion-header "100%" at bounding box center [1404, 220] width 108 height 27
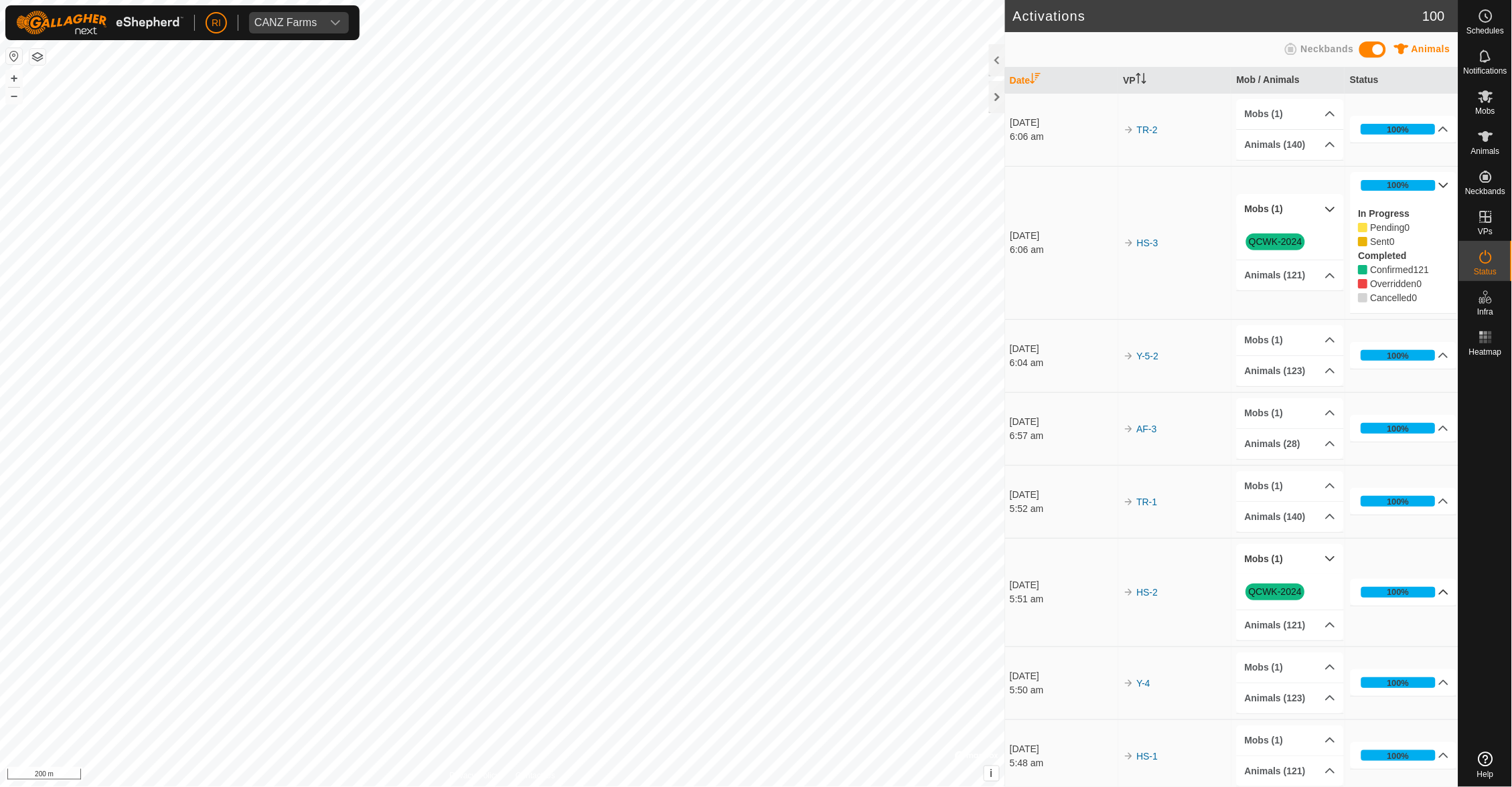
click at [1438, 587] on icon at bounding box center [1443, 592] width 11 height 11
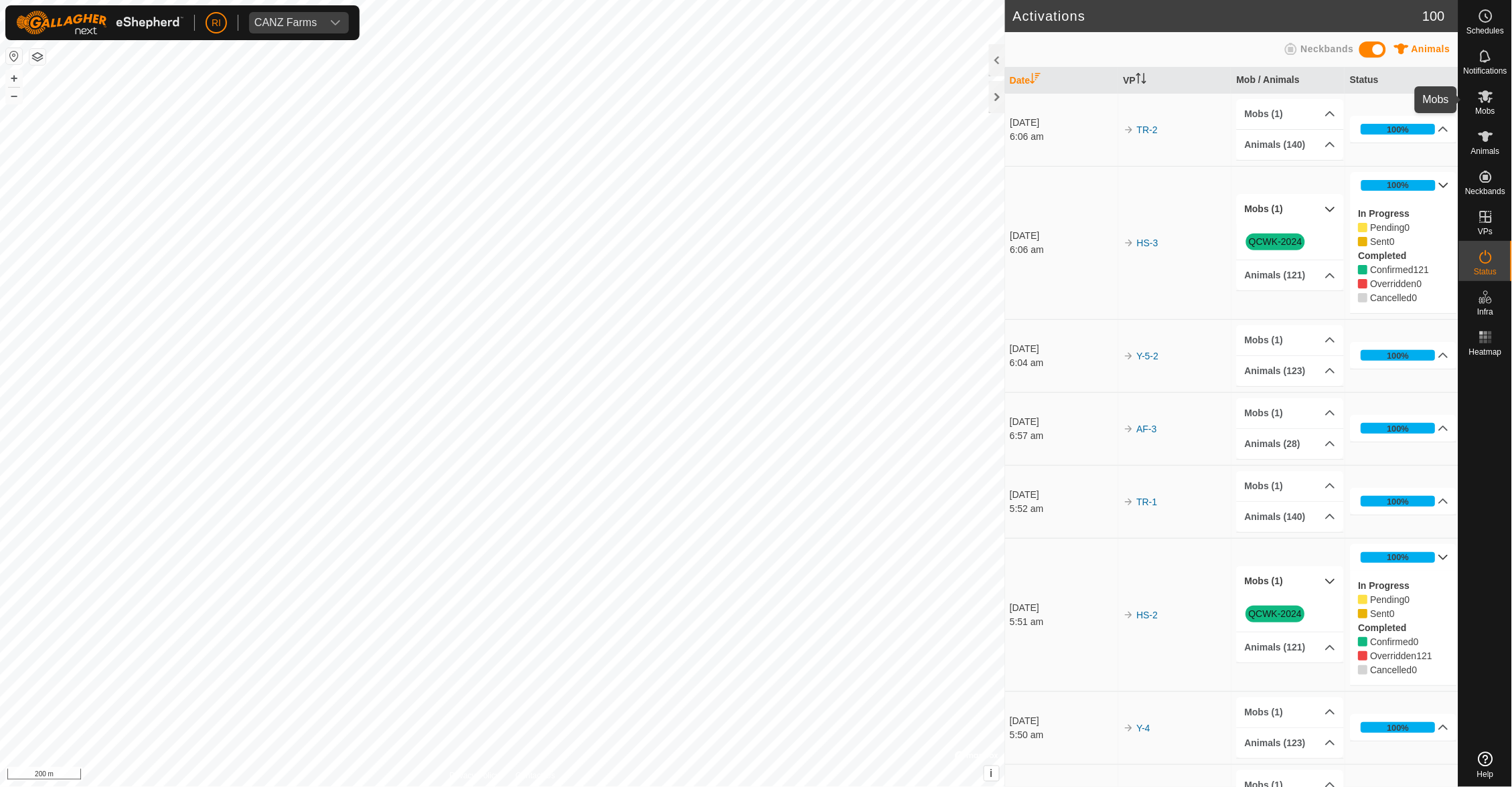
click at [1488, 100] on icon at bounding box center [1486, 96] width 16 height 16
